Goal: Task Accomplishment & Management: Manage account settings

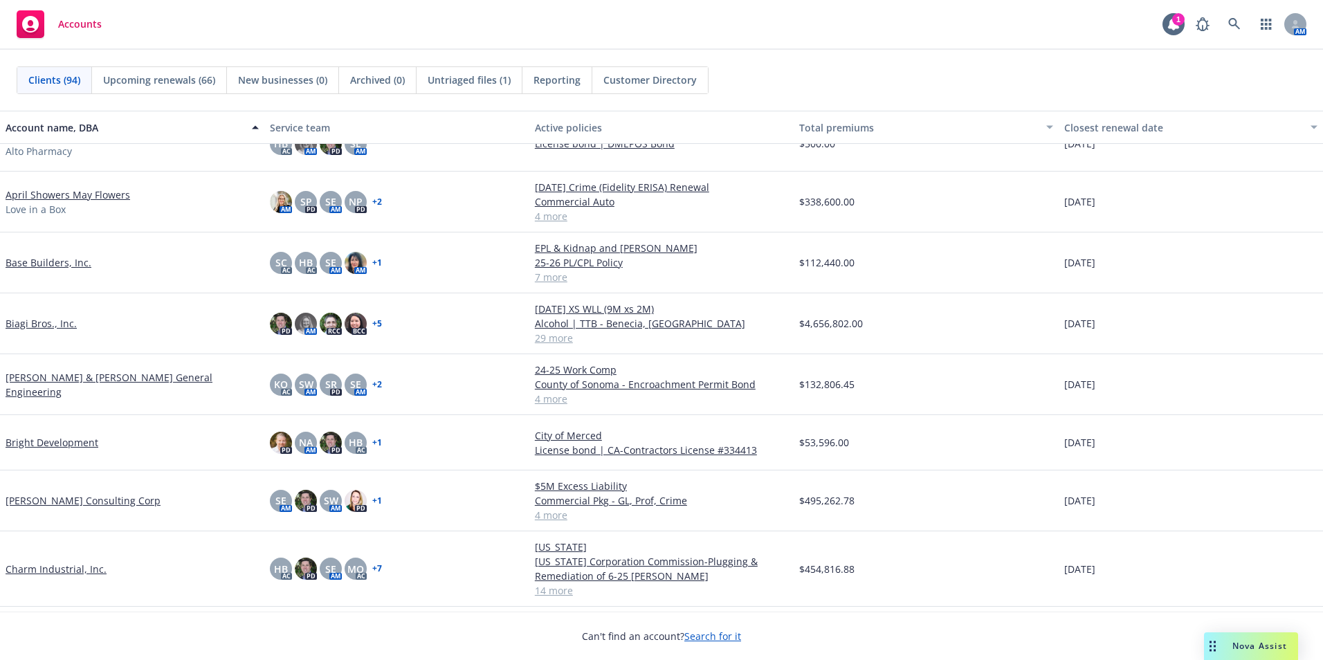
scroll to position [346, 0]
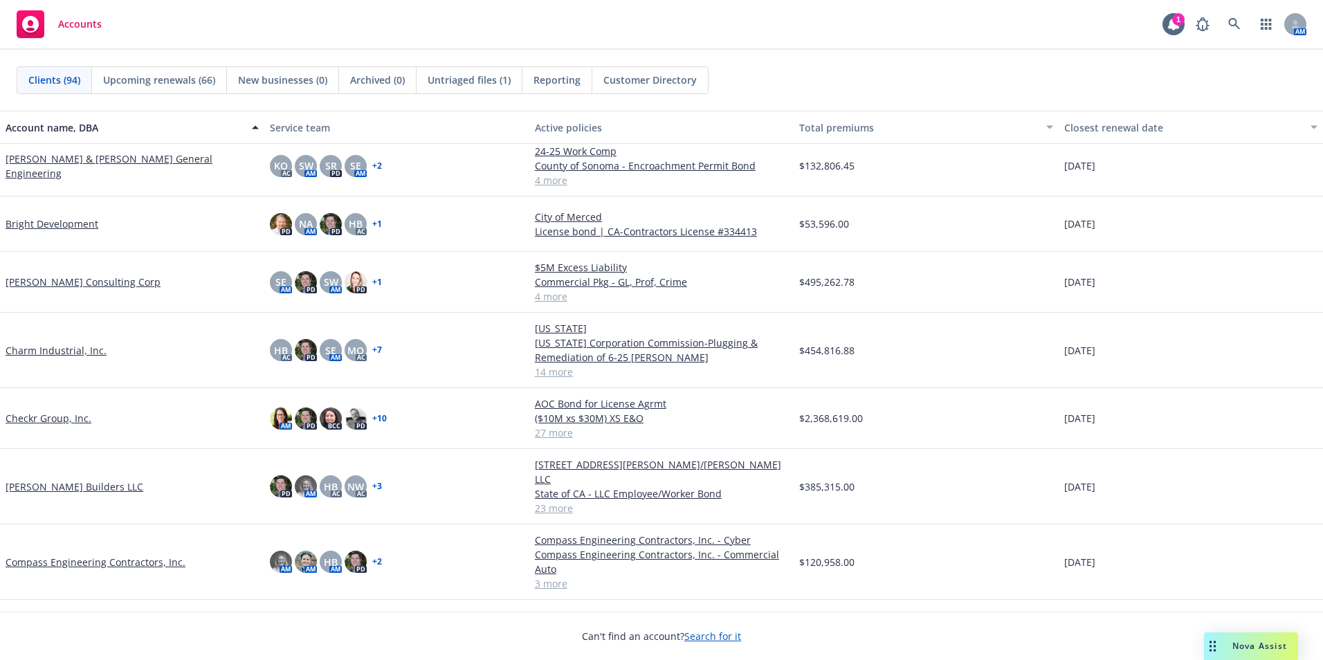
click at [49, 421] on link "Checkr Group, Inc." at bounding box center [49, 418] width 86 height 15
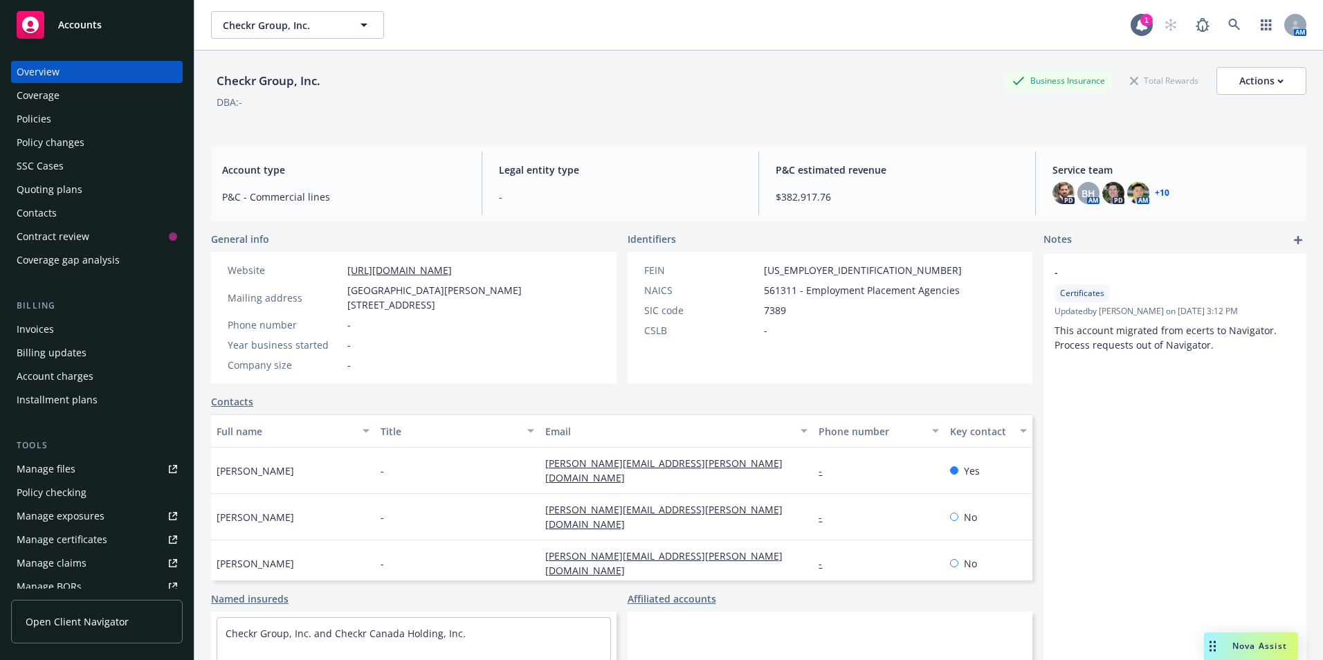
click at [50, 117] on div "Policies" at bounding box center [34, 119] width 35 height 22
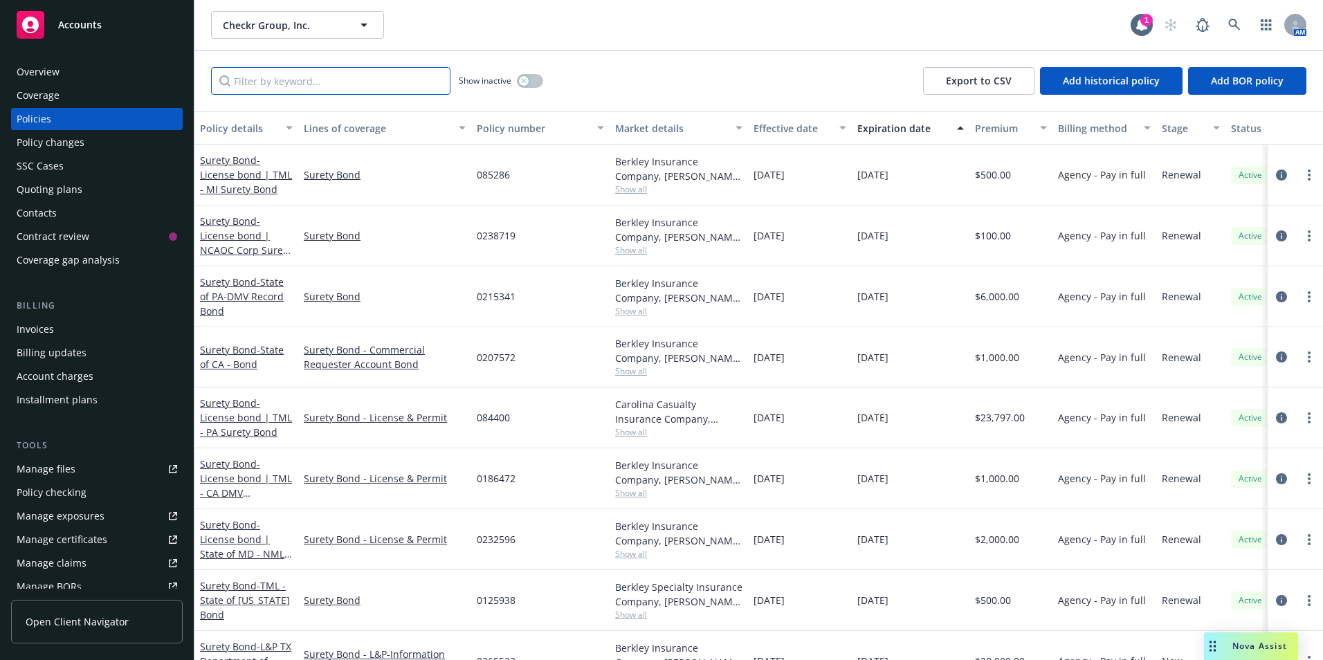
click at [303, 68] on input "Filter by keyword..." at bounding box center [330, 81] width 239 height 28
click at [363, 84] on input "Filter by keyword..." at bounding box center [330, 81] width 239 height 28
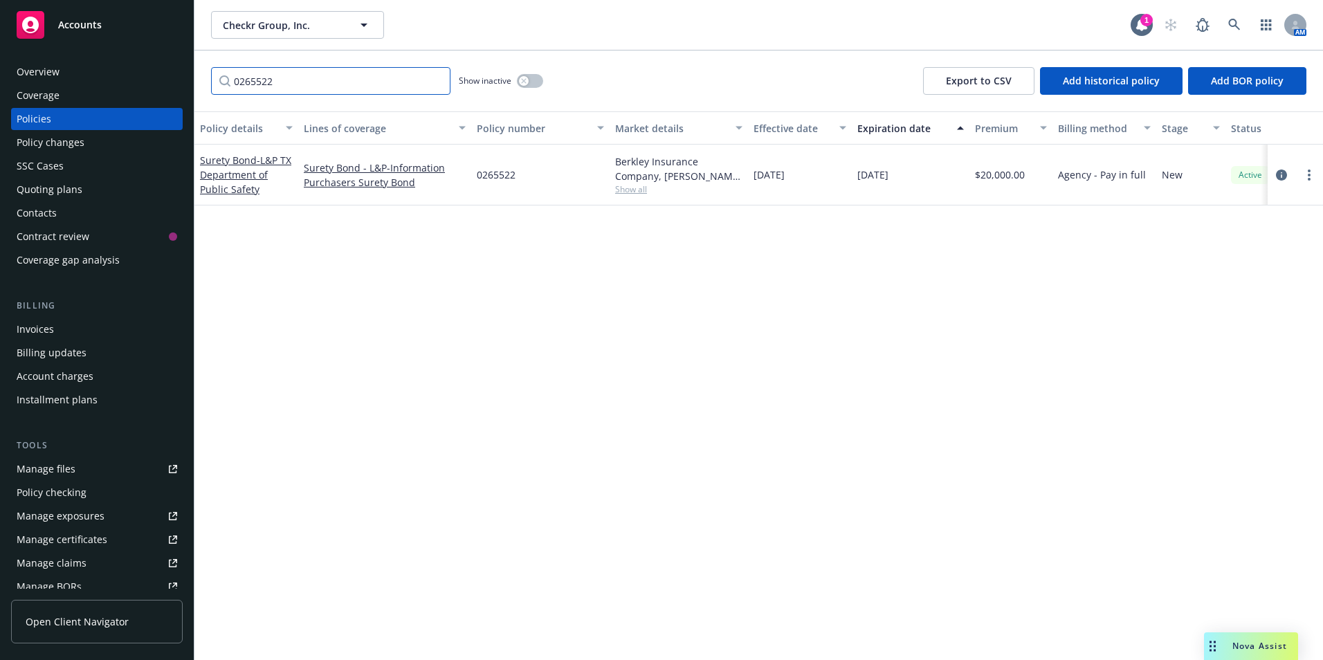
type input "0265522"
click at [247, 174] on span "- L&P TX Department of Public Safety" at bounding box center [245, 175] width 91 height 42
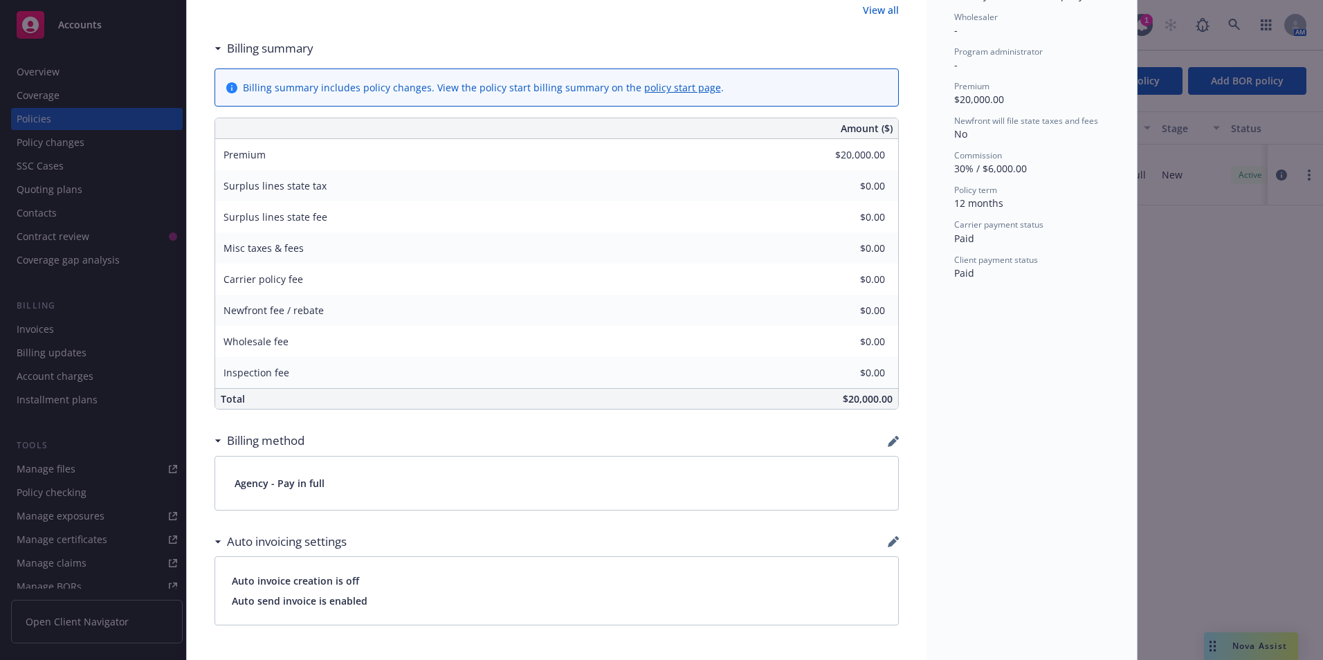
scroll to position [415, 0]
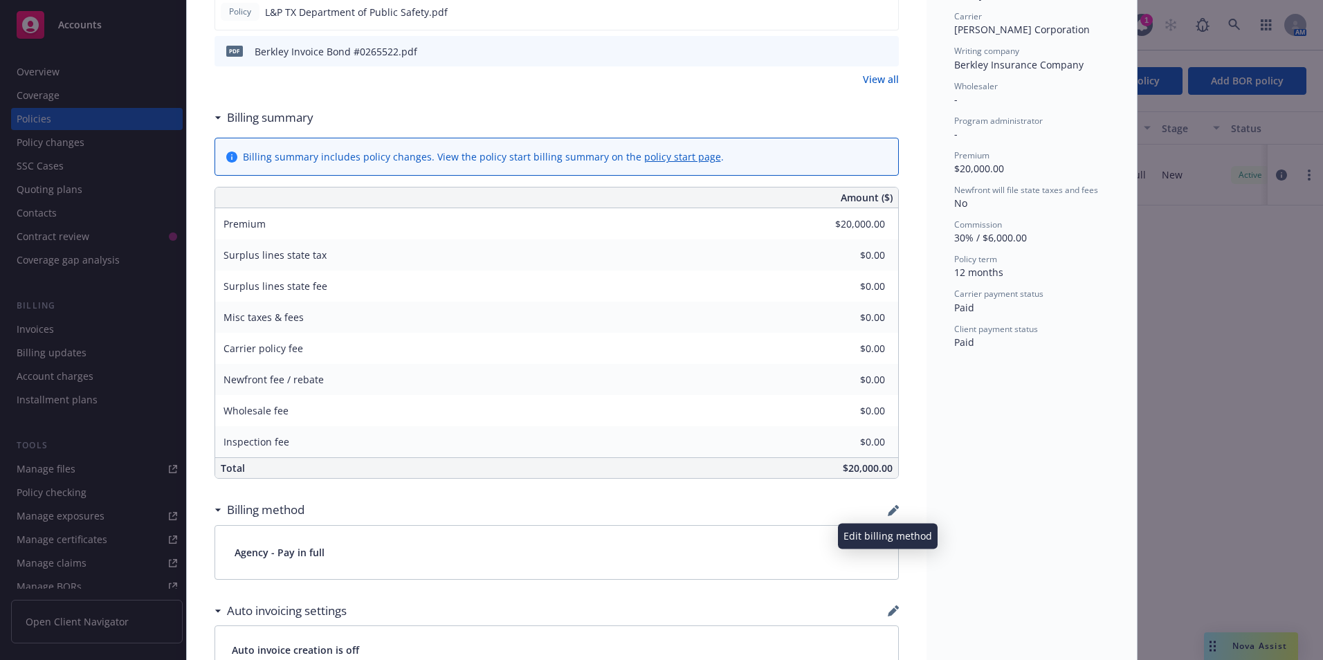
click at [888, 509] on icon "button" at bounding box center [892, 511] width 9 height 9
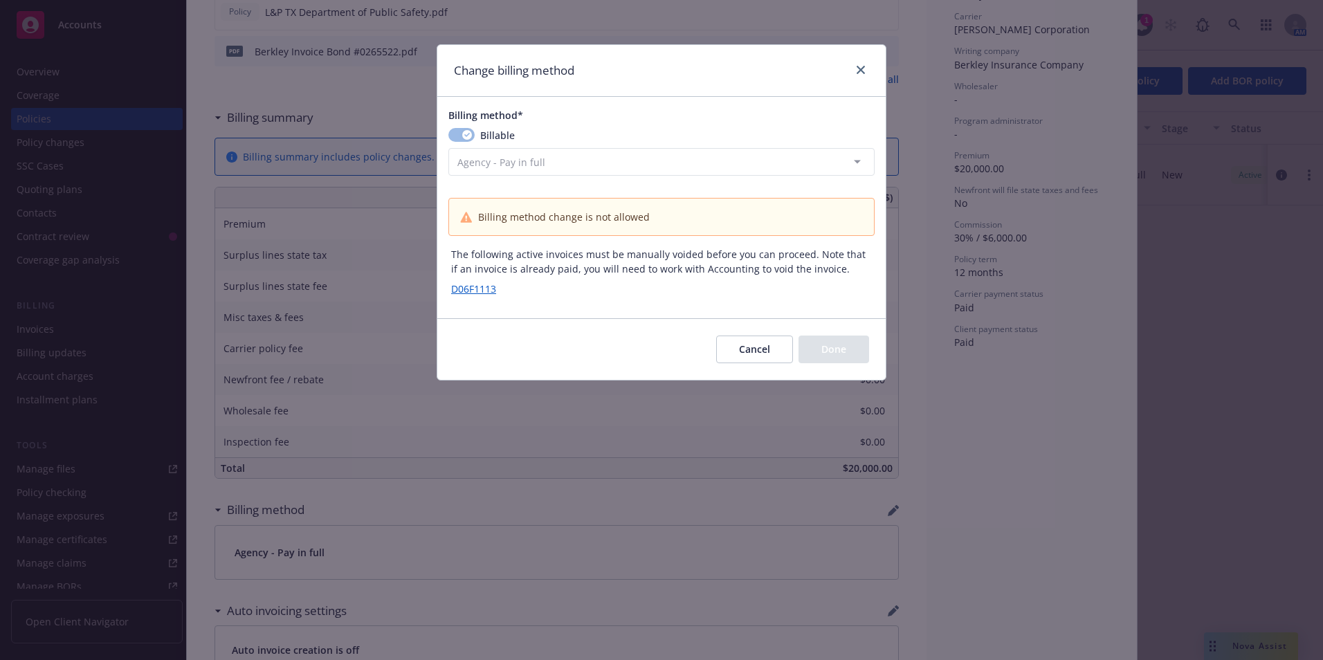
click at [888, 509] on div "Change billing method Billing method* Billable Agency - Pay in full Agency - Fi…" at bounding box center [661, 330] width 1323 height 660
click at [762, 349] on button "Cancel" at bounding box center [754, 350] width 77 height 28
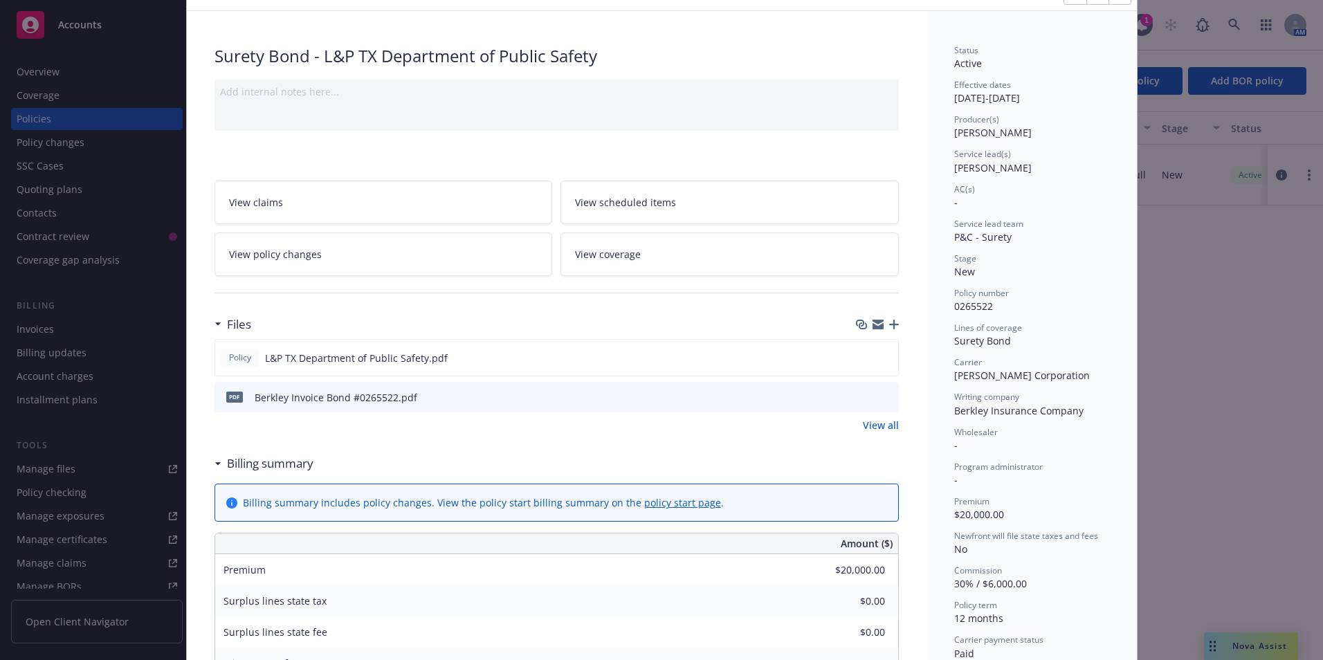
scroll to position [0, 0]
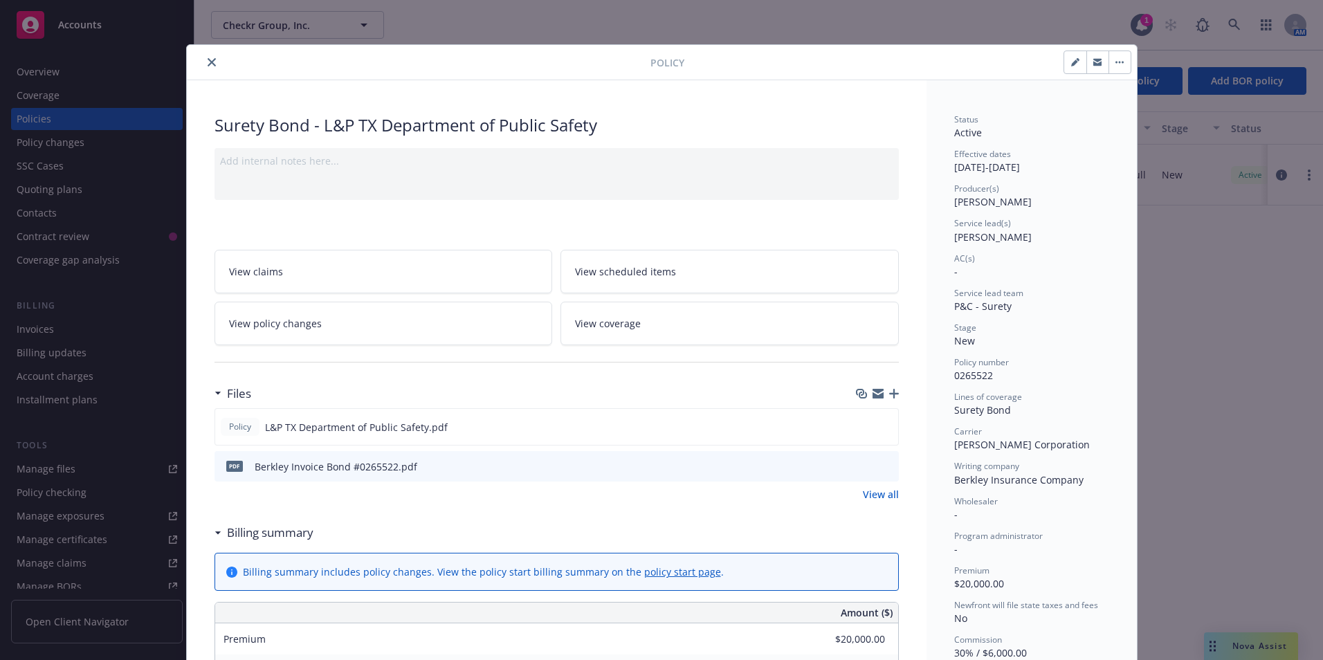
click at [1071, 60] on icon "button" at bounding box center [1075, 62] width 8 height 8
select select "NEW"
select select "12"
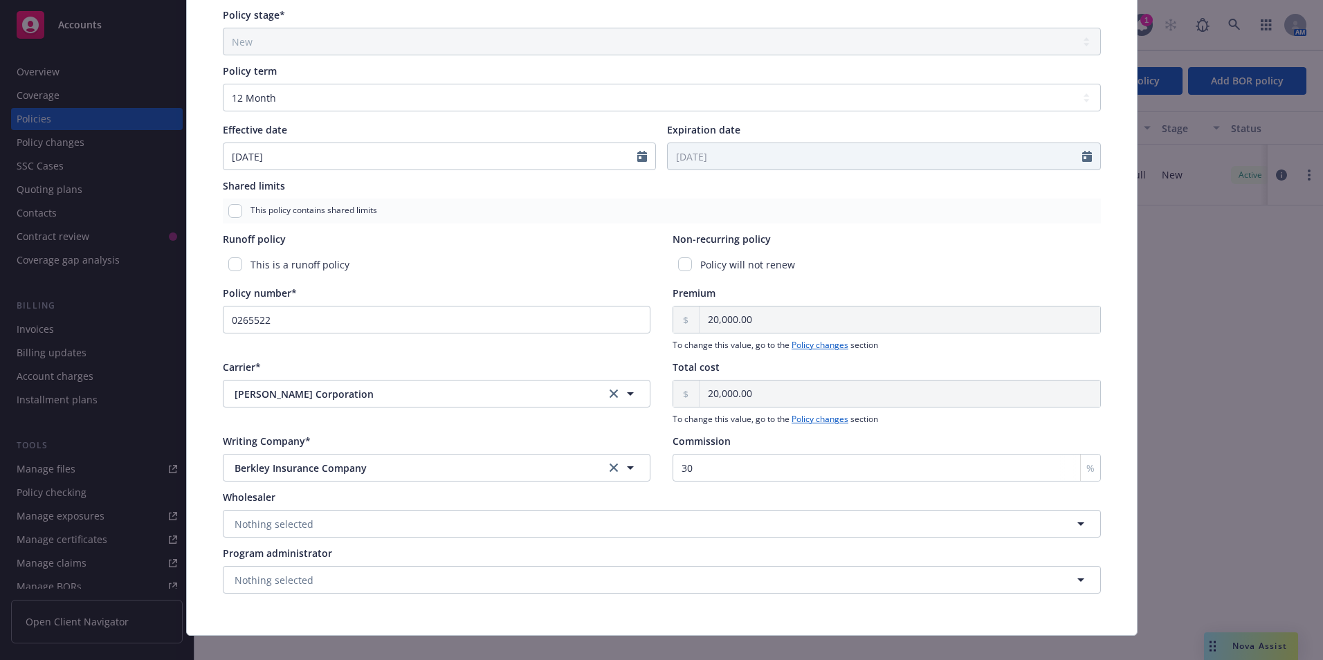
scroll to position [473, 0]
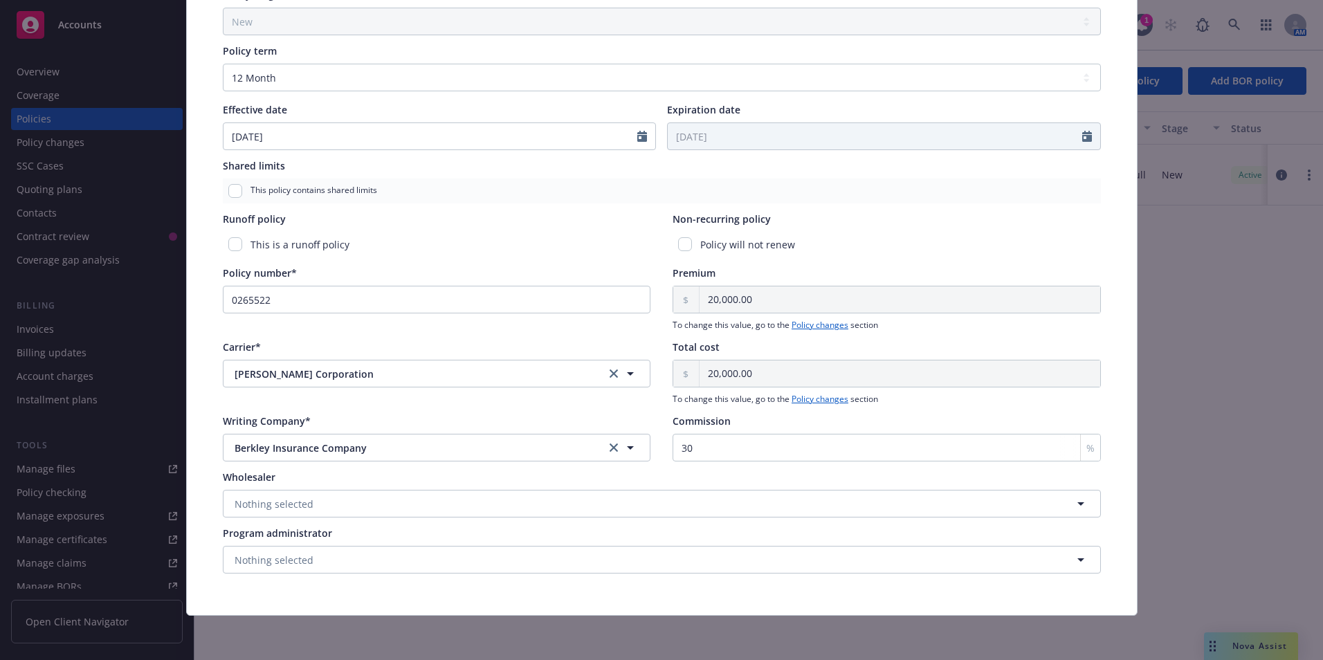
click at [522, 473] on div "Wholesaler" at bounding box center [662, 477] width 878 height 15
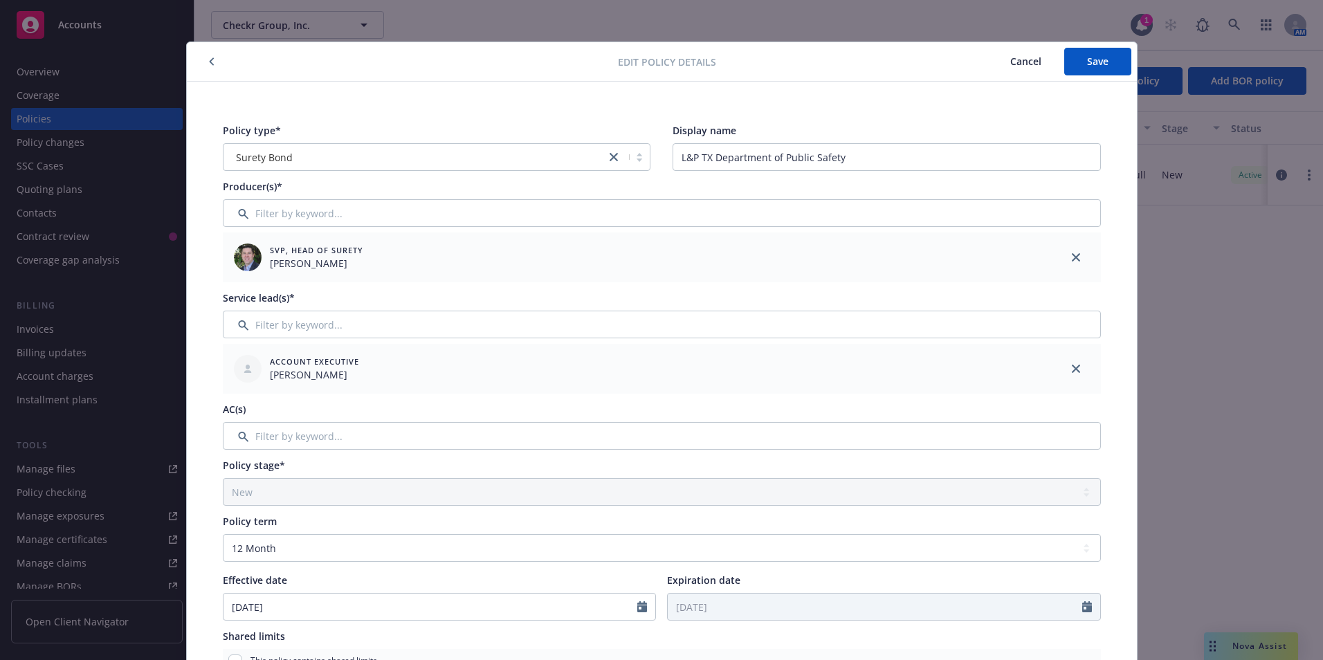
scroll to position [0, 0]
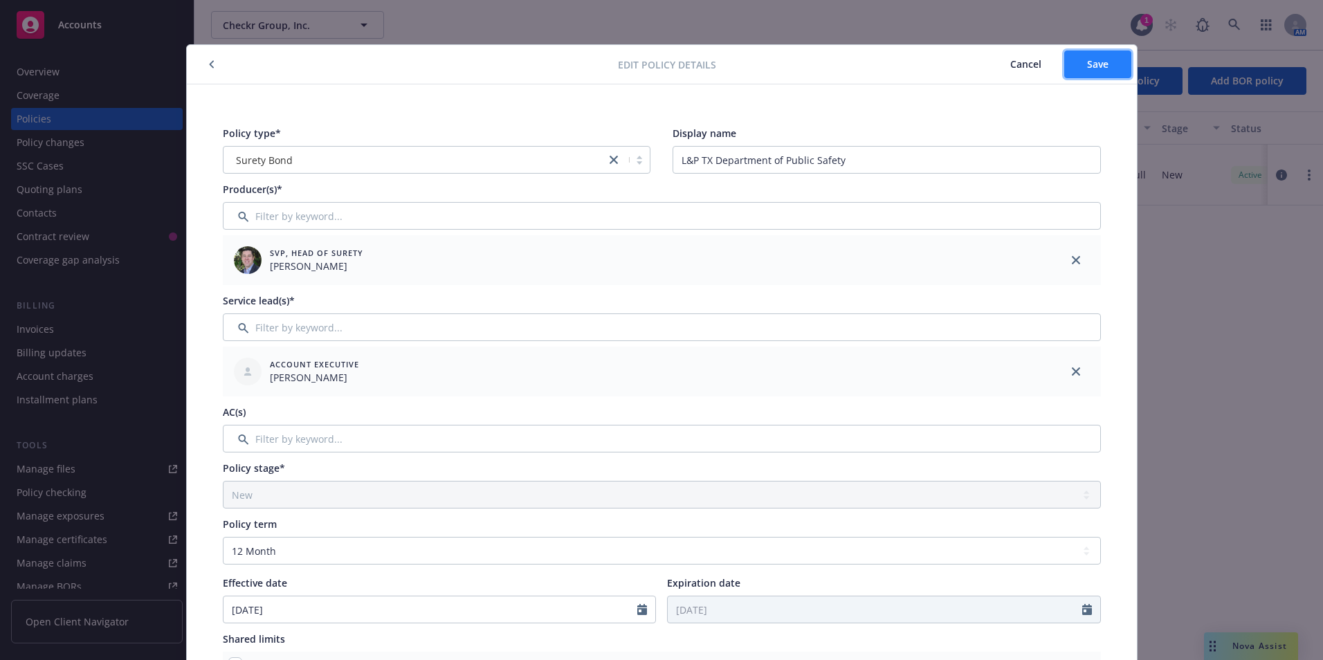
click at [1077, 66] on button "Save" at bounding box center [1097, 65] width 67 height 28
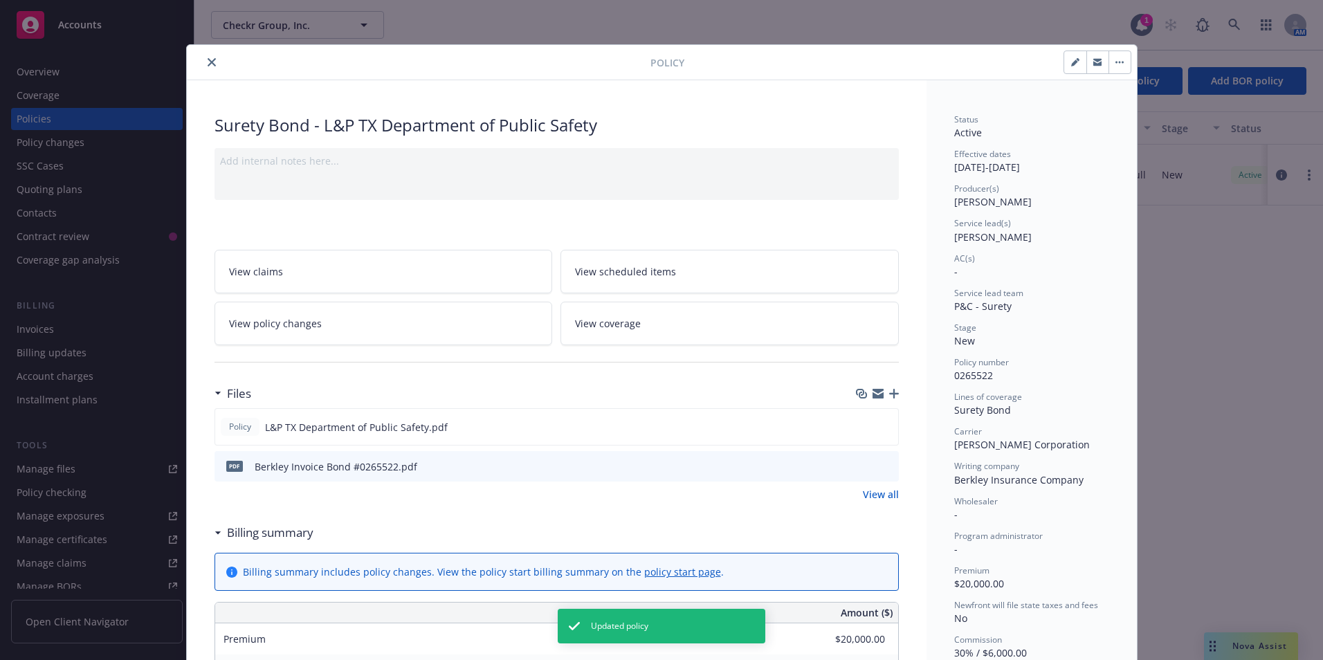
click at [203, 66] on button "close" at bounding box center [211, 62] width 17 height 17
